Goal: Task Accomplishment & Management: Complete application form

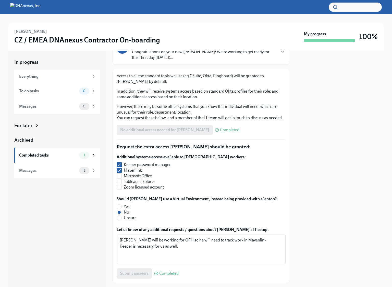
scroll to position [42, 0]
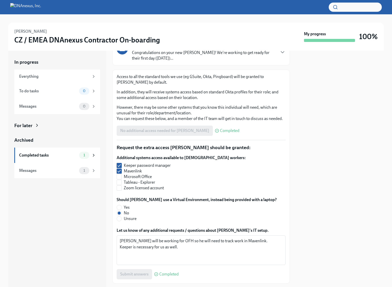
click at [176, 160] on label "Additional systems access available to [DEMOGRAPHIC_DATA] workers:" at bounding box center [181, 158] width 129 height 6
copy fieldset "Additional systems access available to [DEMOGRAPHIC_DATA] workers:"
drag, startPoint x: 183, startPoint y: 253, endPoint x: 115, endPoint y: 248, distance: 67.6
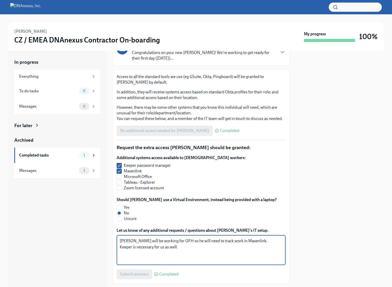
click at [115, 248] on div "Access to all the standard tools we use (eg GSuite, Okta, Pingboard) will be gr…" at bounding box center [201, 176] width 178 height 214
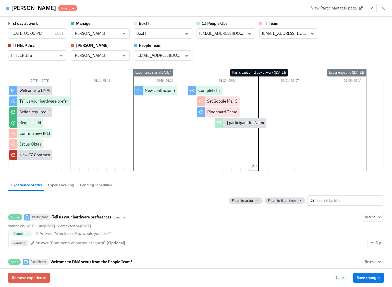
scroll to position [1, 0]
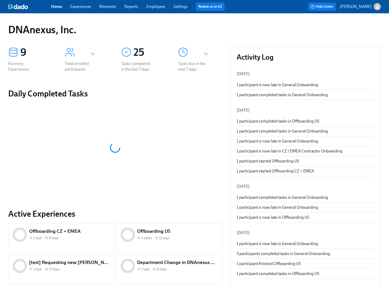
click at [89, 5] on link "Experiences" at bounding box center [80, 6] width 21 height 5
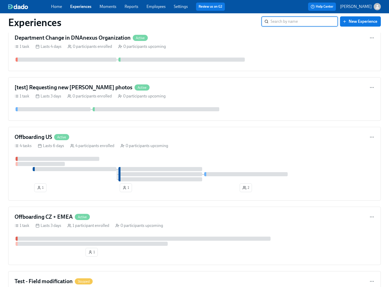
scroll to position [471, 0]
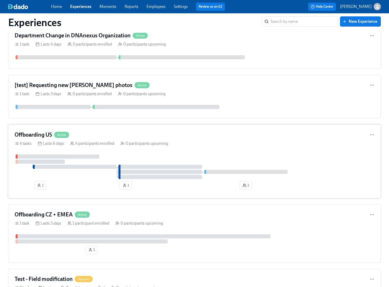
click at [282, 151] on div "Offboarding US Active 4 tasks Lasts 6 days 4 participants enrolled 0 participan…" at bounding box center [194, 161] width 373 height 74
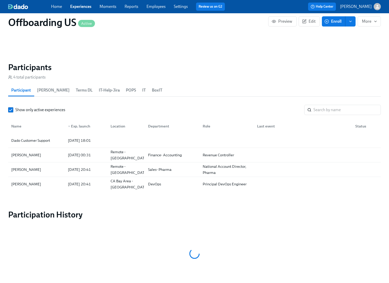
scroll to position [361, 0]
